Goal: Information Seeking & Learning: Learn about a topic

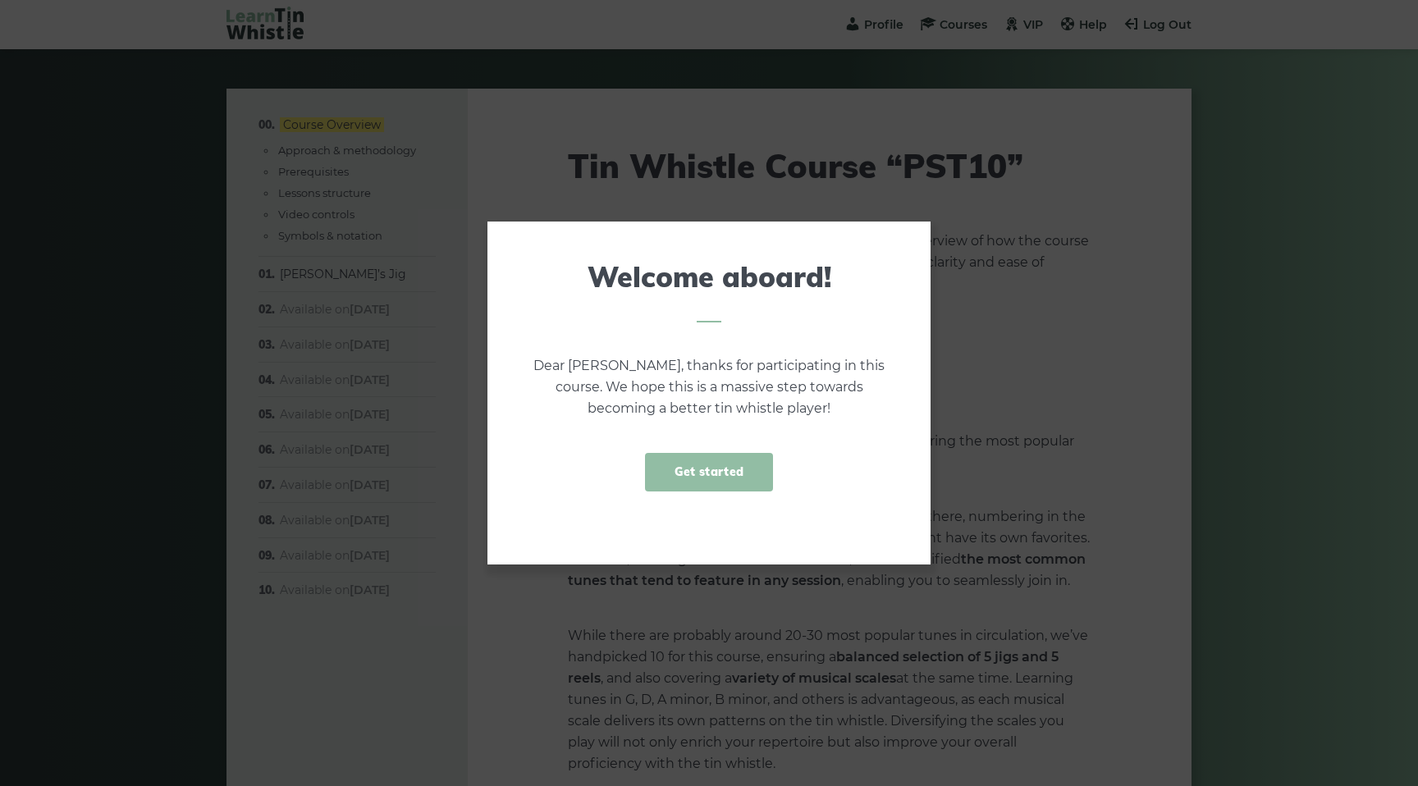
click at [706, 469] on link "Get started" at bounding box center [709, 472] width 128 height 39
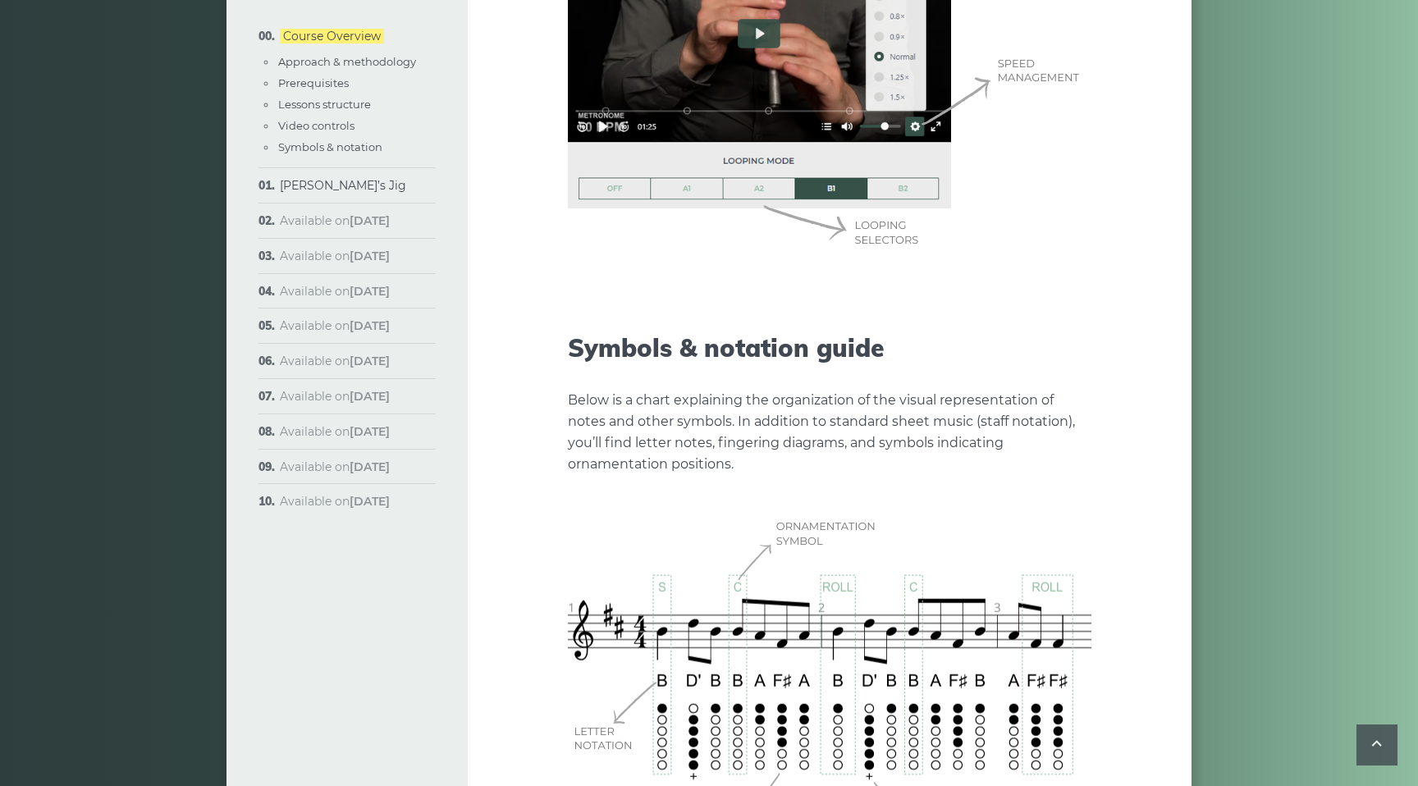
scroll to position [4393, 0]
click at [313, 185] on link "[PERSON_NAME]’s Jig" at bounding box center [343, 185] width 126 height 15
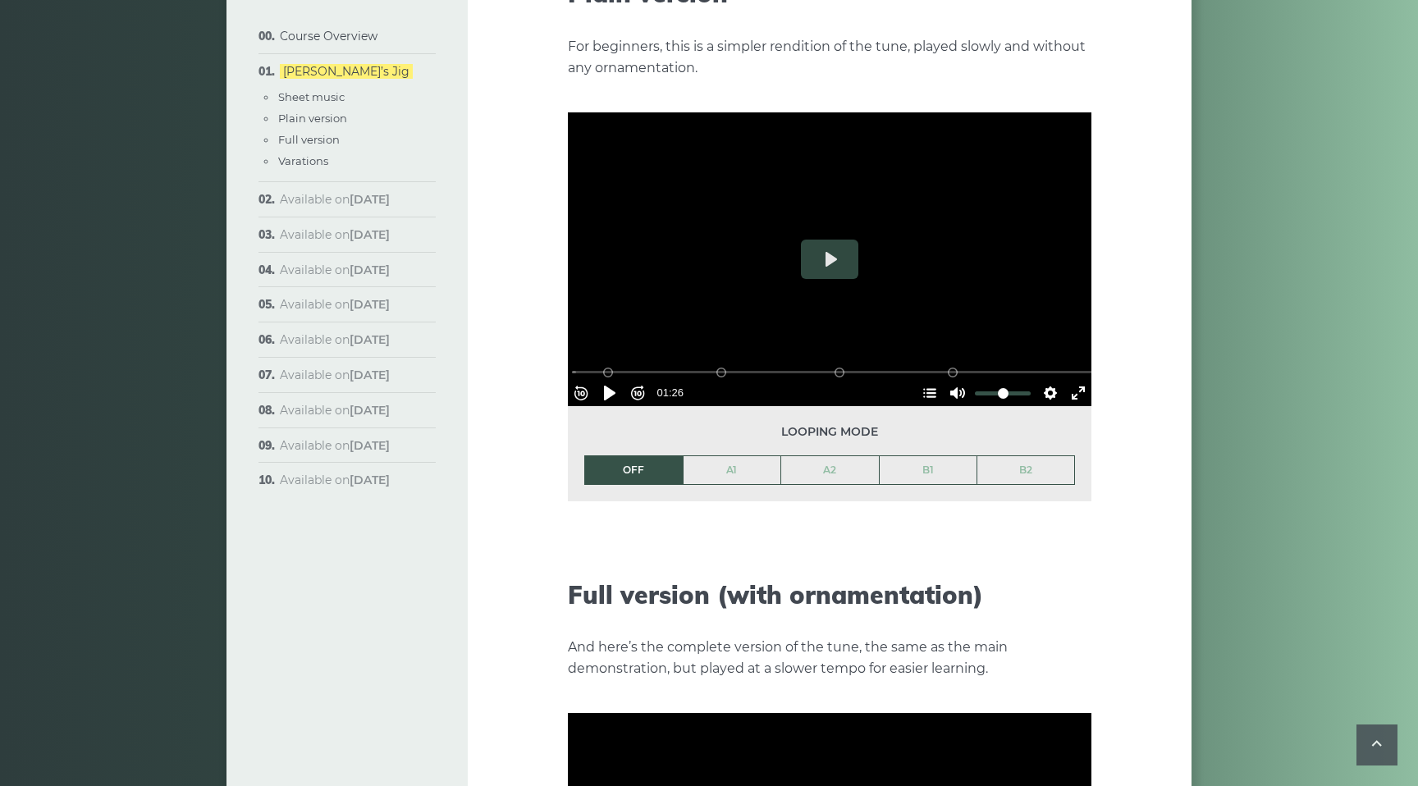
scroll to position [1876, 0]
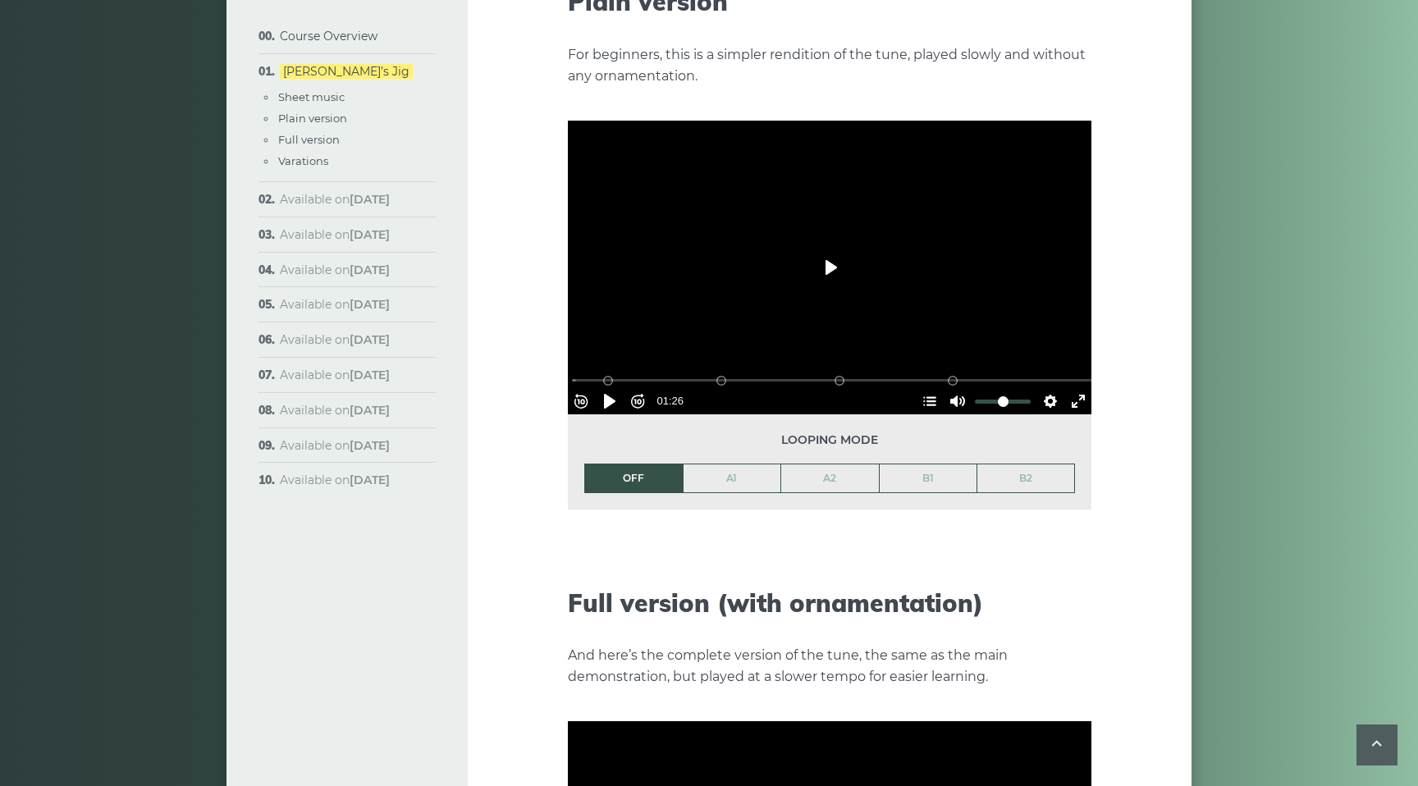
click at [834, 250] on button "Play" at bounding box center [829, 267] width 57 height 39
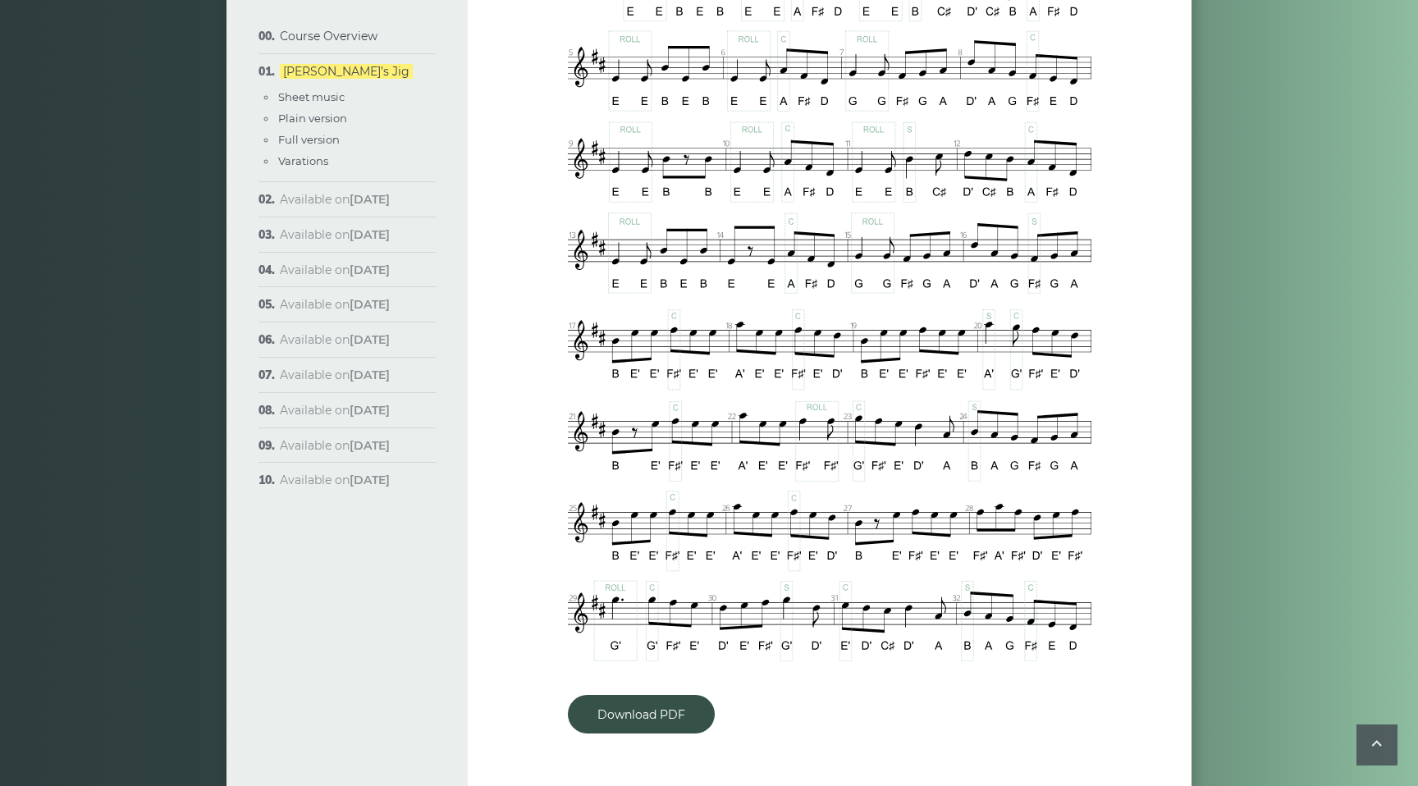
scroll to position [1060, 0]
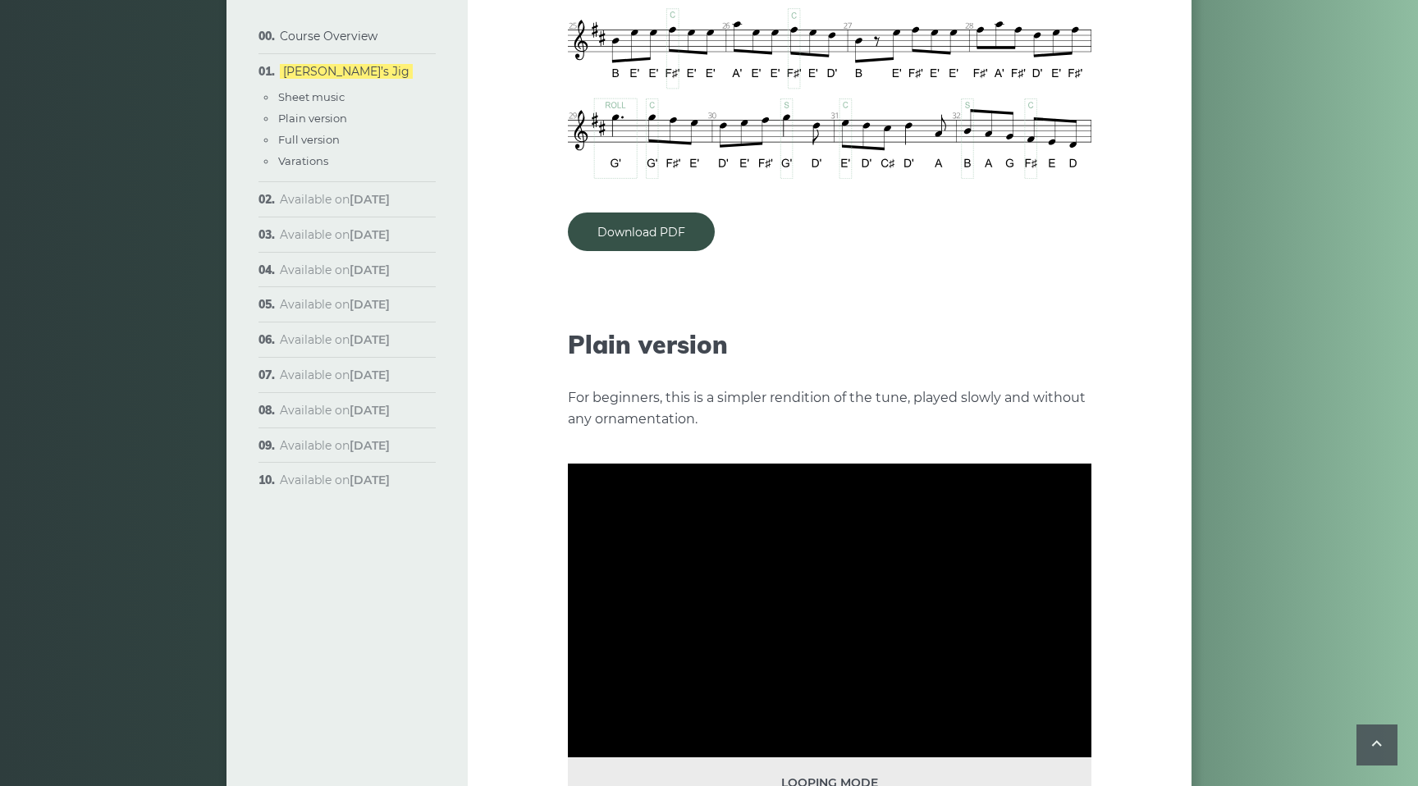
type input "***"
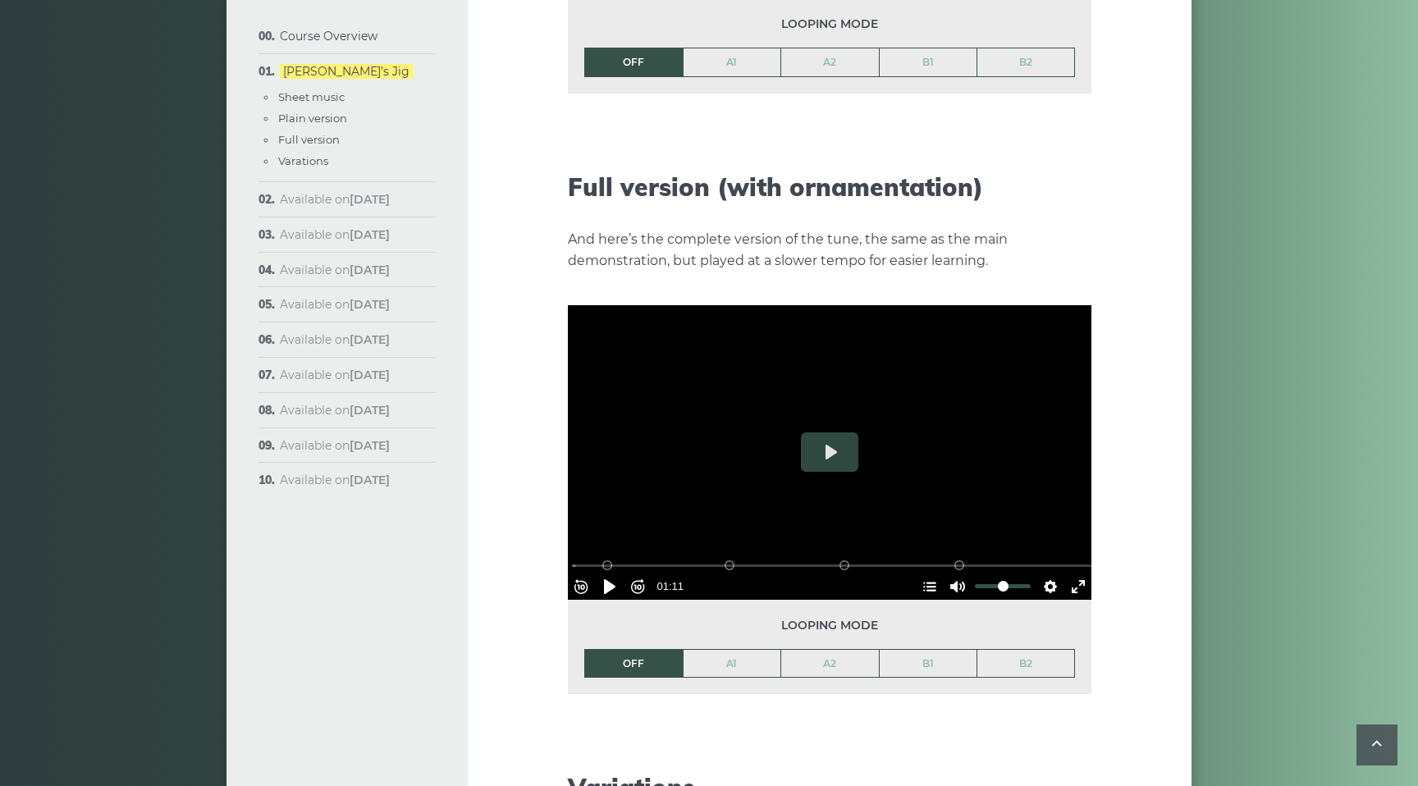
scroll to position [2301, 0]
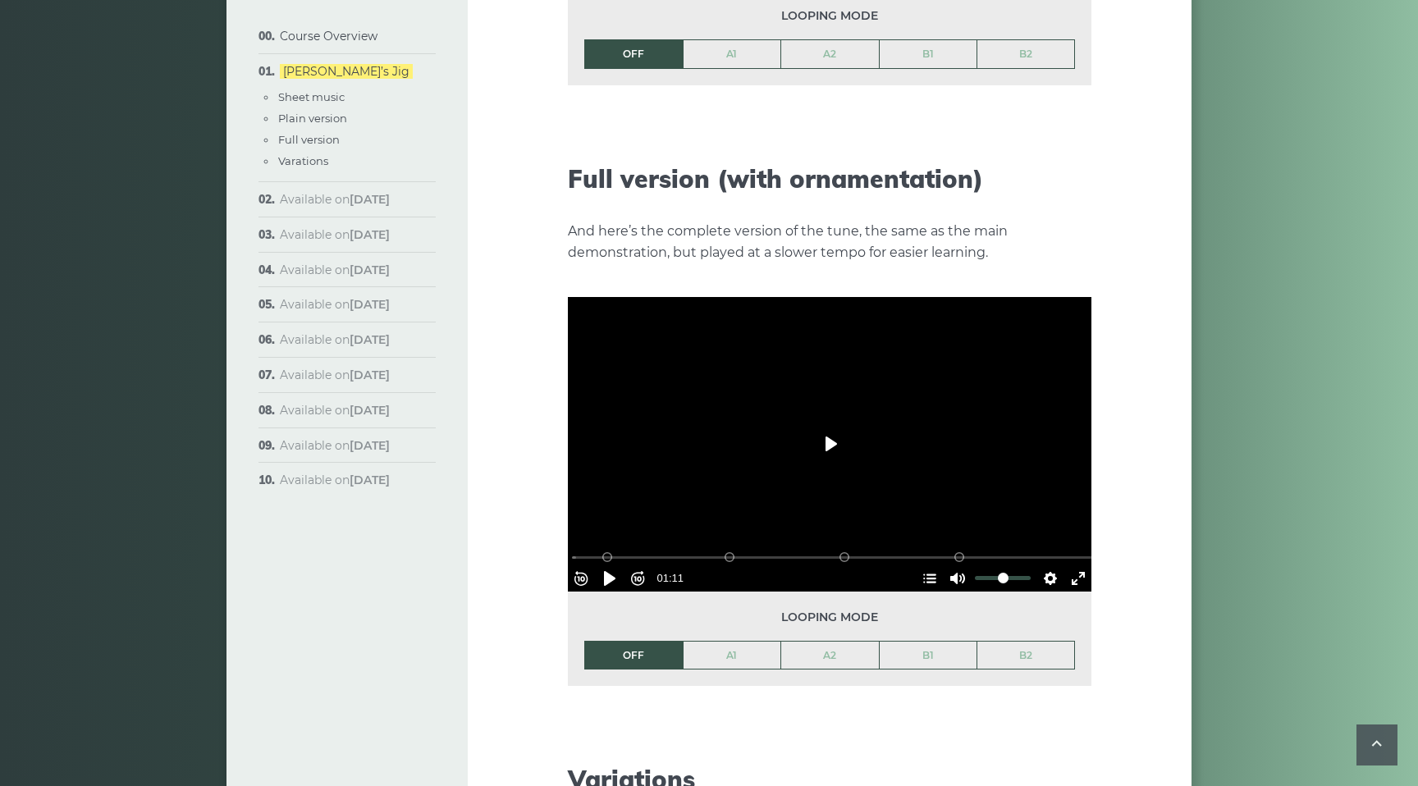
click at [823, 424] on button "Play" at bounding box center [829, 443] width 57 height 39
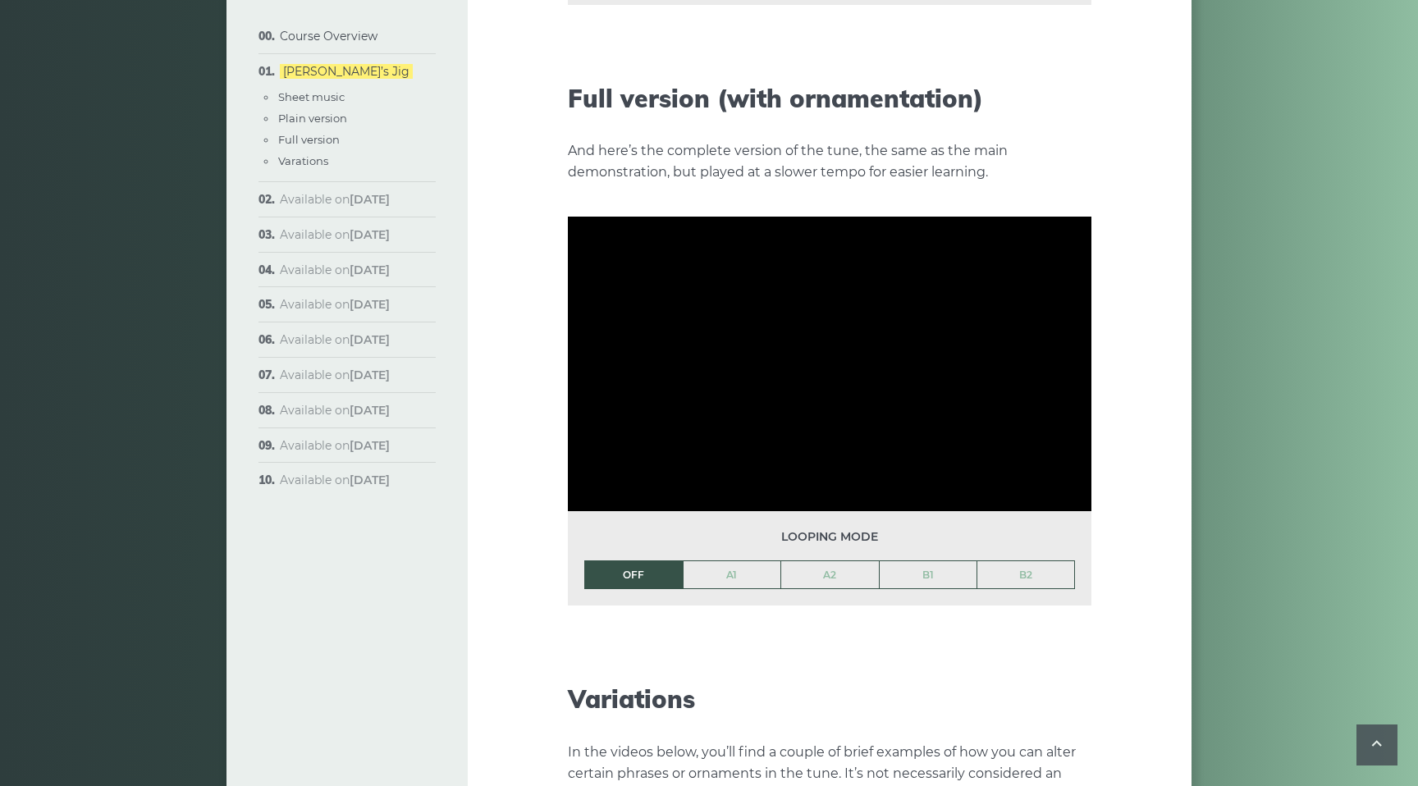
scroll to position [2378, 0]
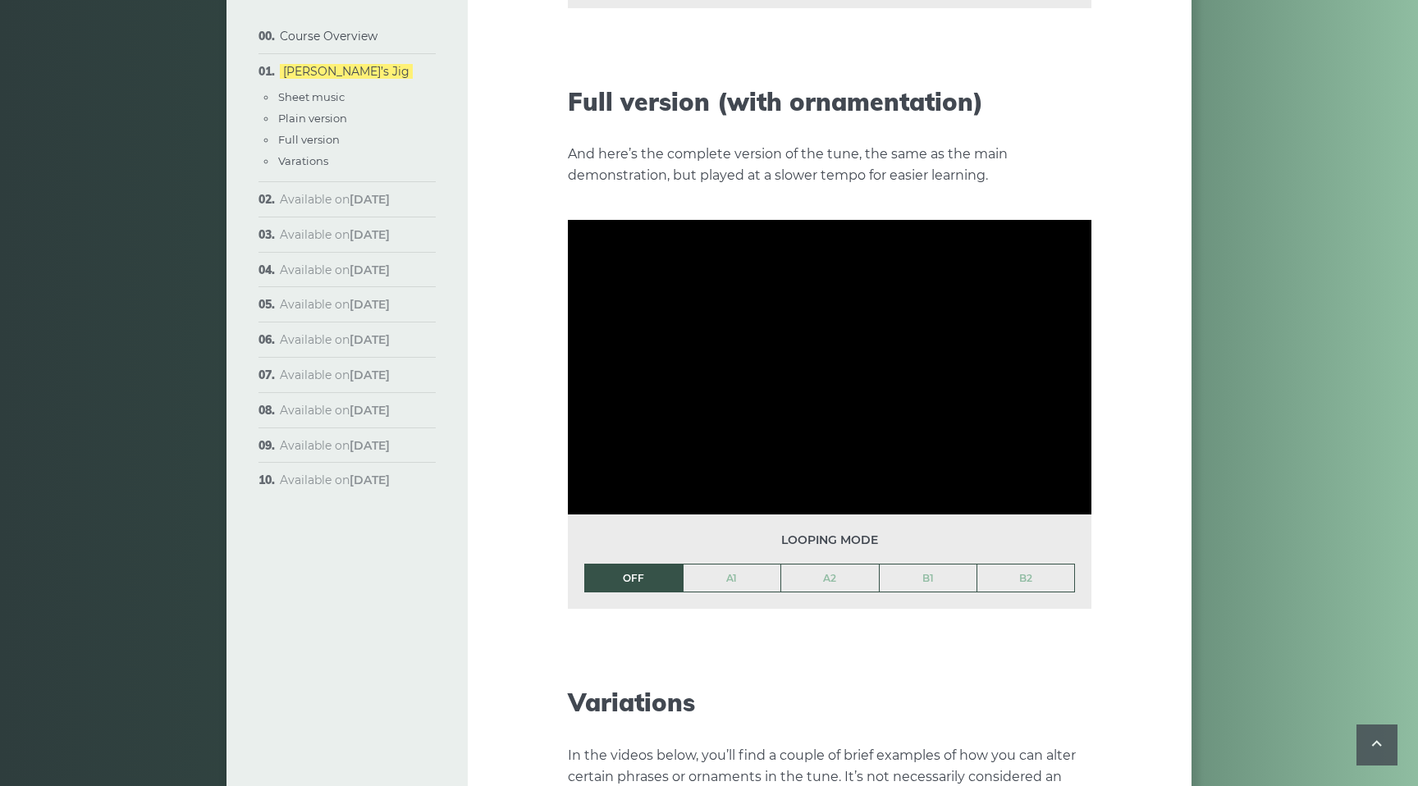
type input "***"
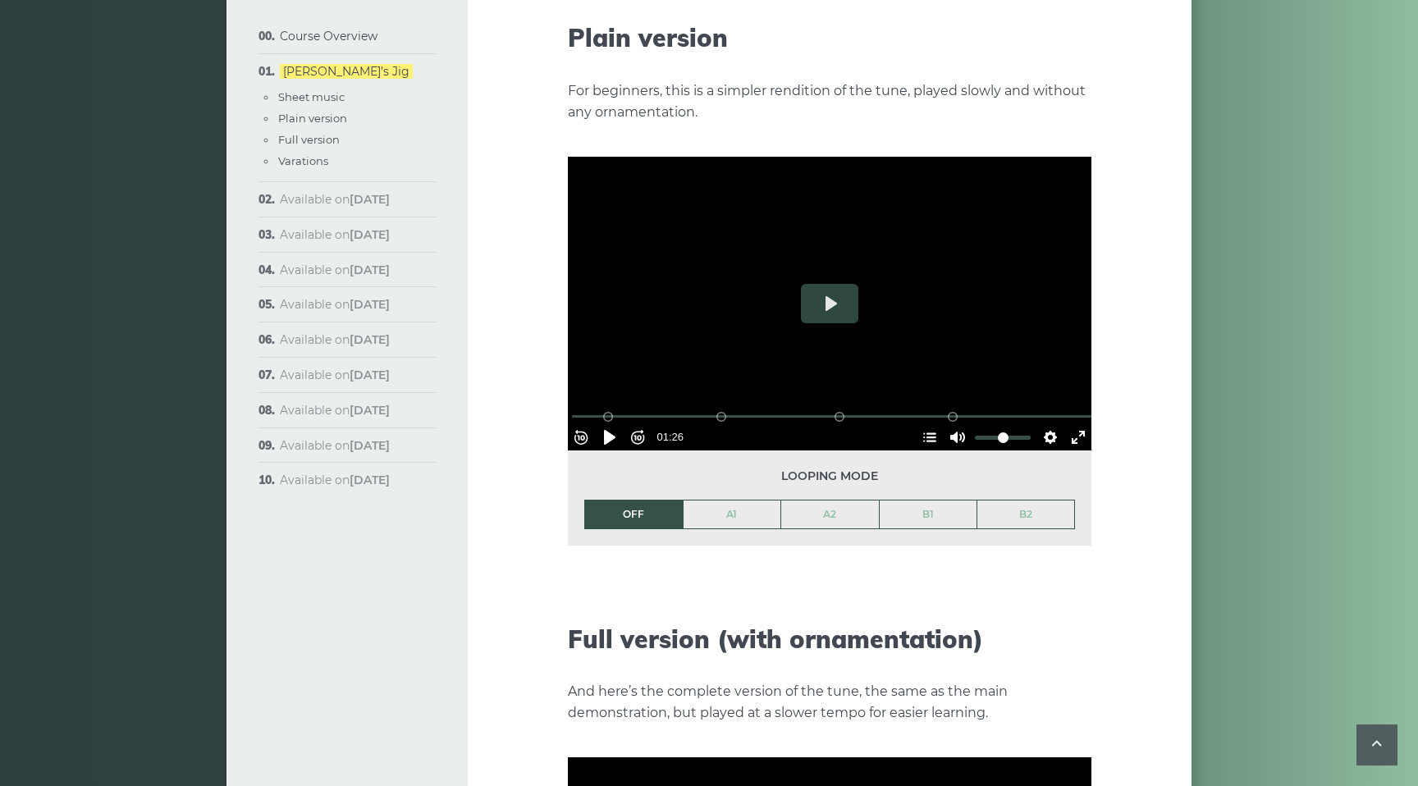
scroll to position [1838, 0]
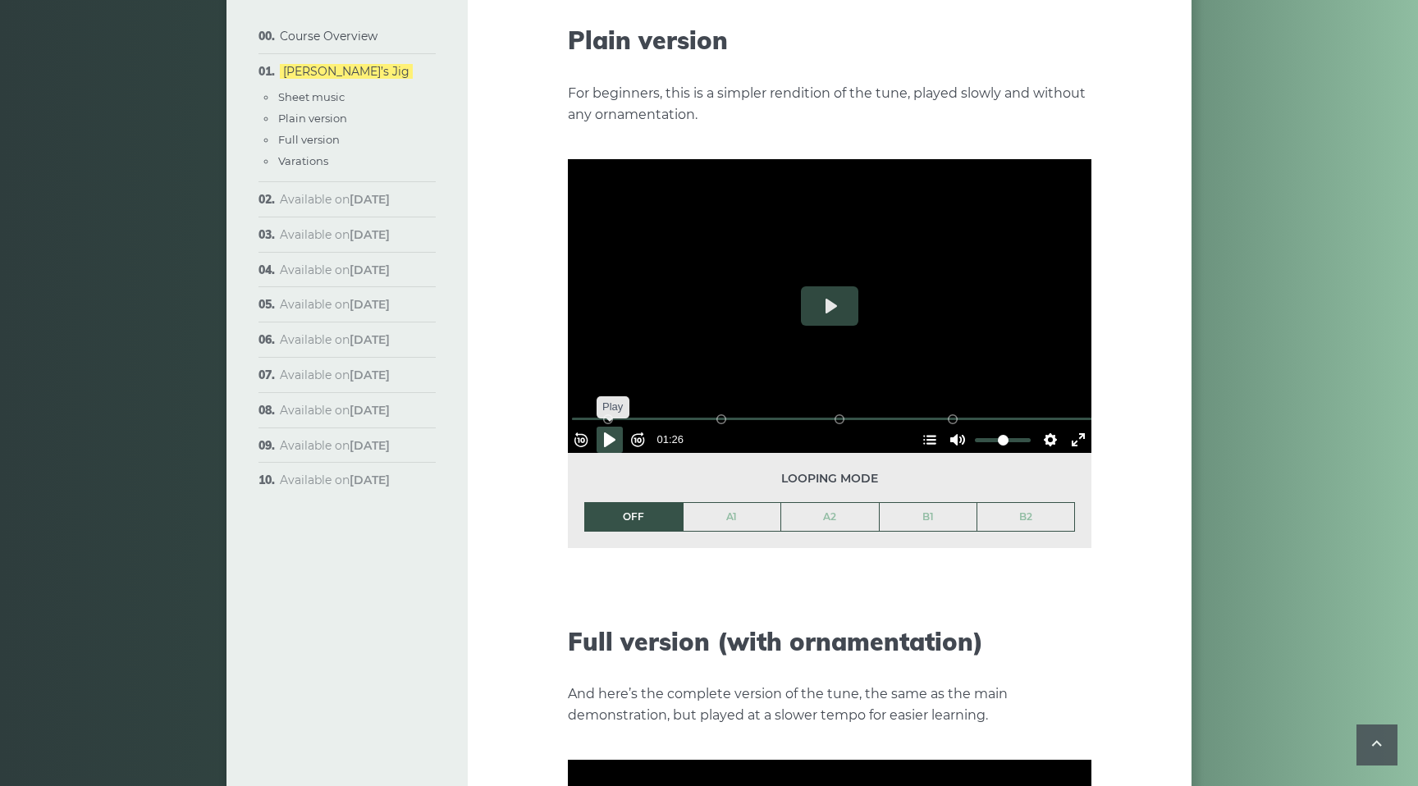
click at [619, 427] on button "Pause Play" at bounding box center [610, 440] width 26 height 26
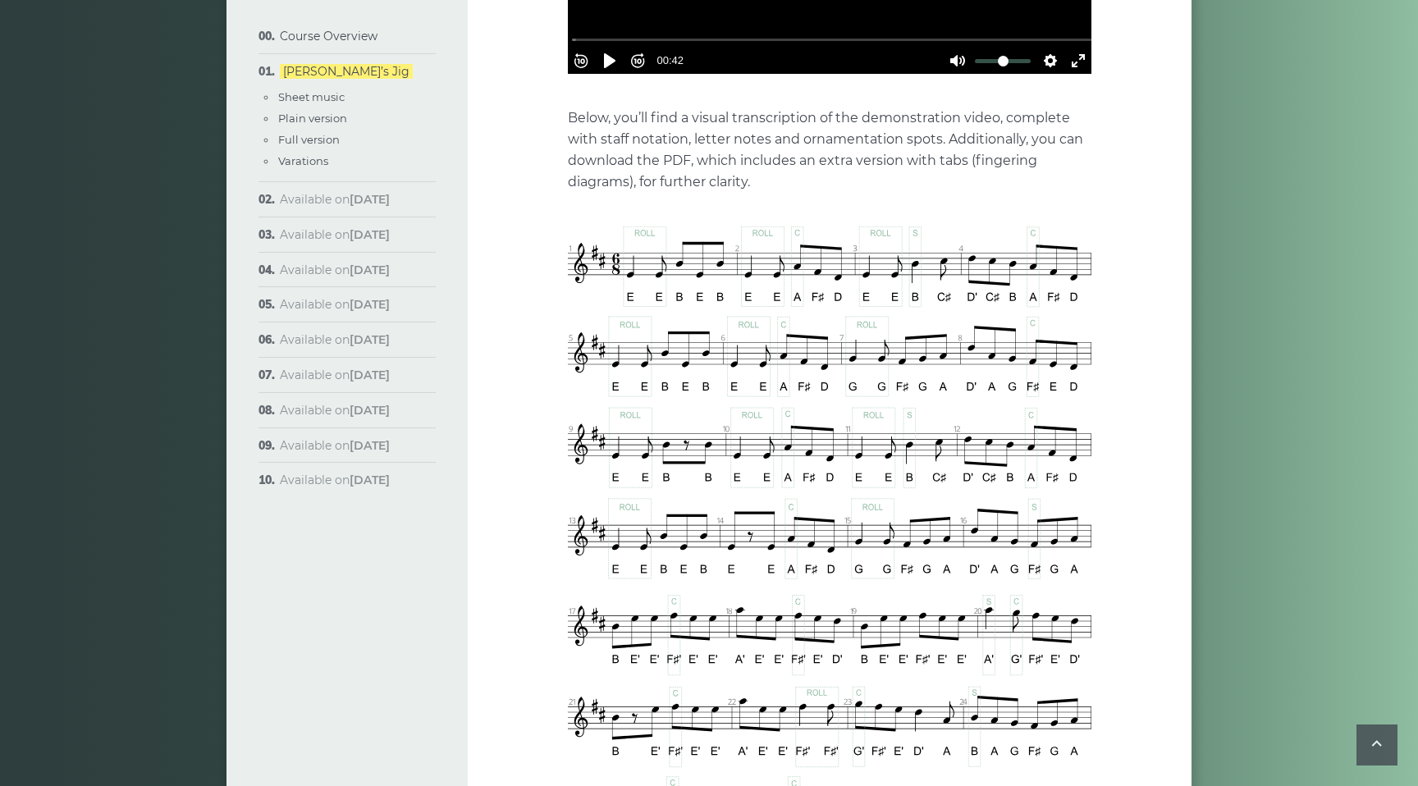
scroll to position [762, 0]
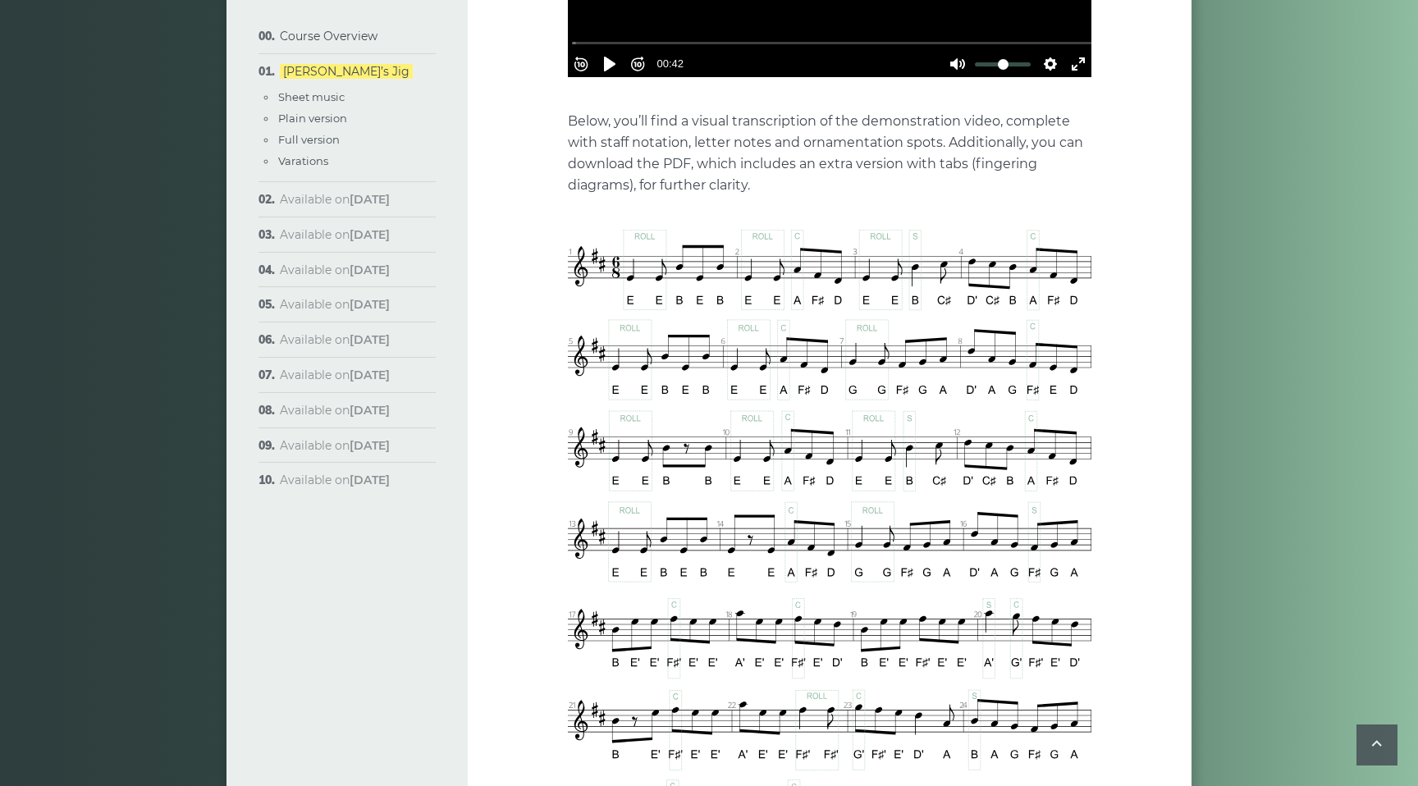
type input "***"
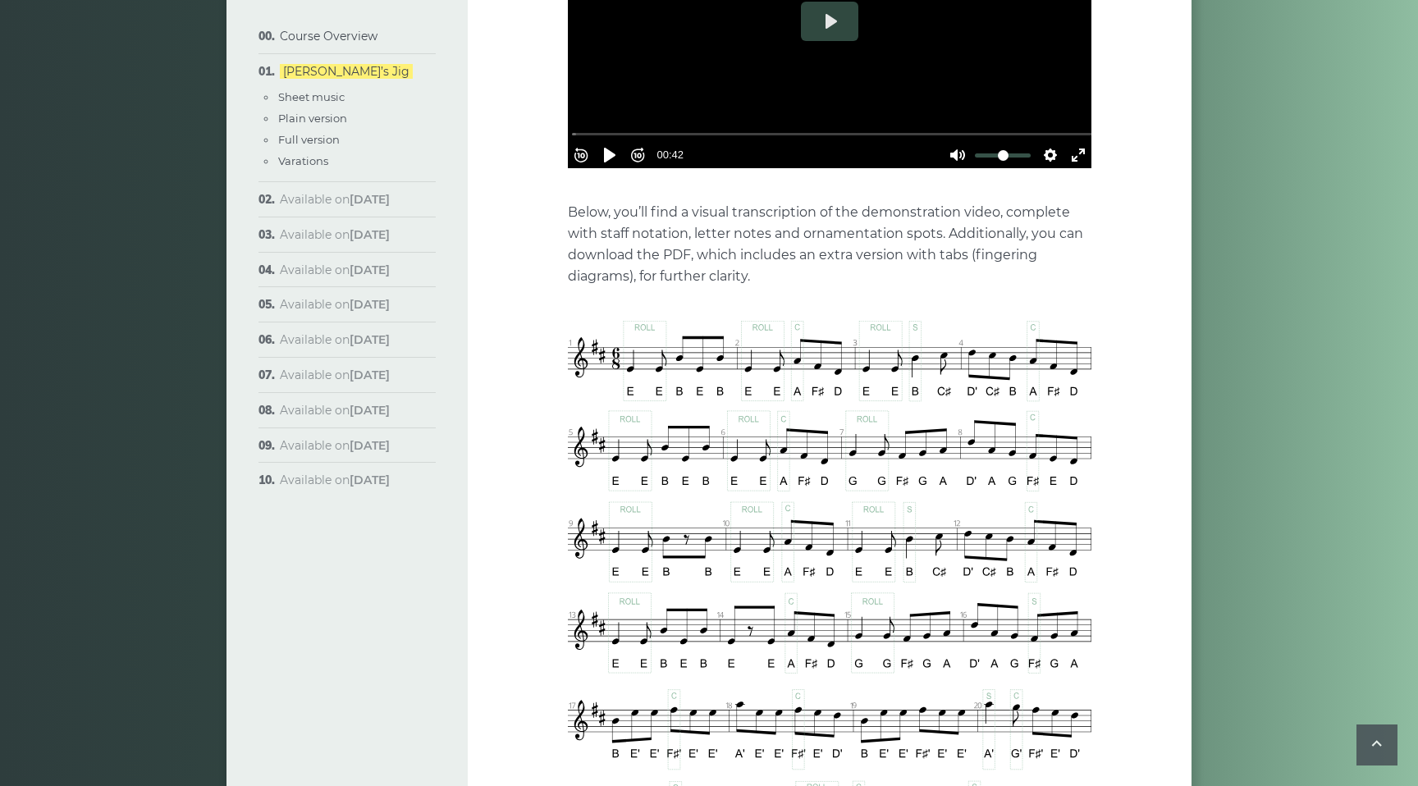
scroll to position [669, 0]
